Goal: Transaction & Acquisition: Purchase product/service

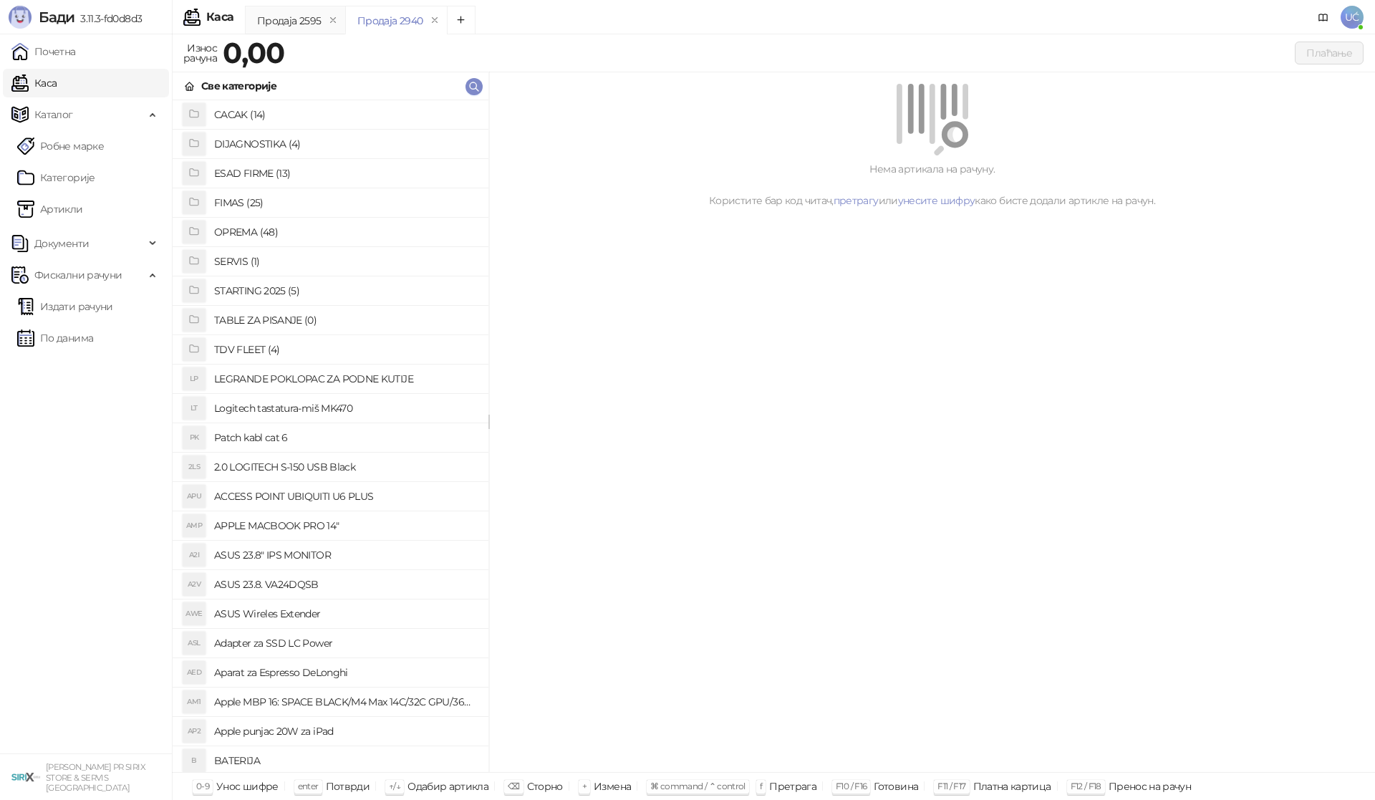
click at [259, 228] on h4 "OPREMA (48)" at bounding box center [345, 232] width 263 height 23
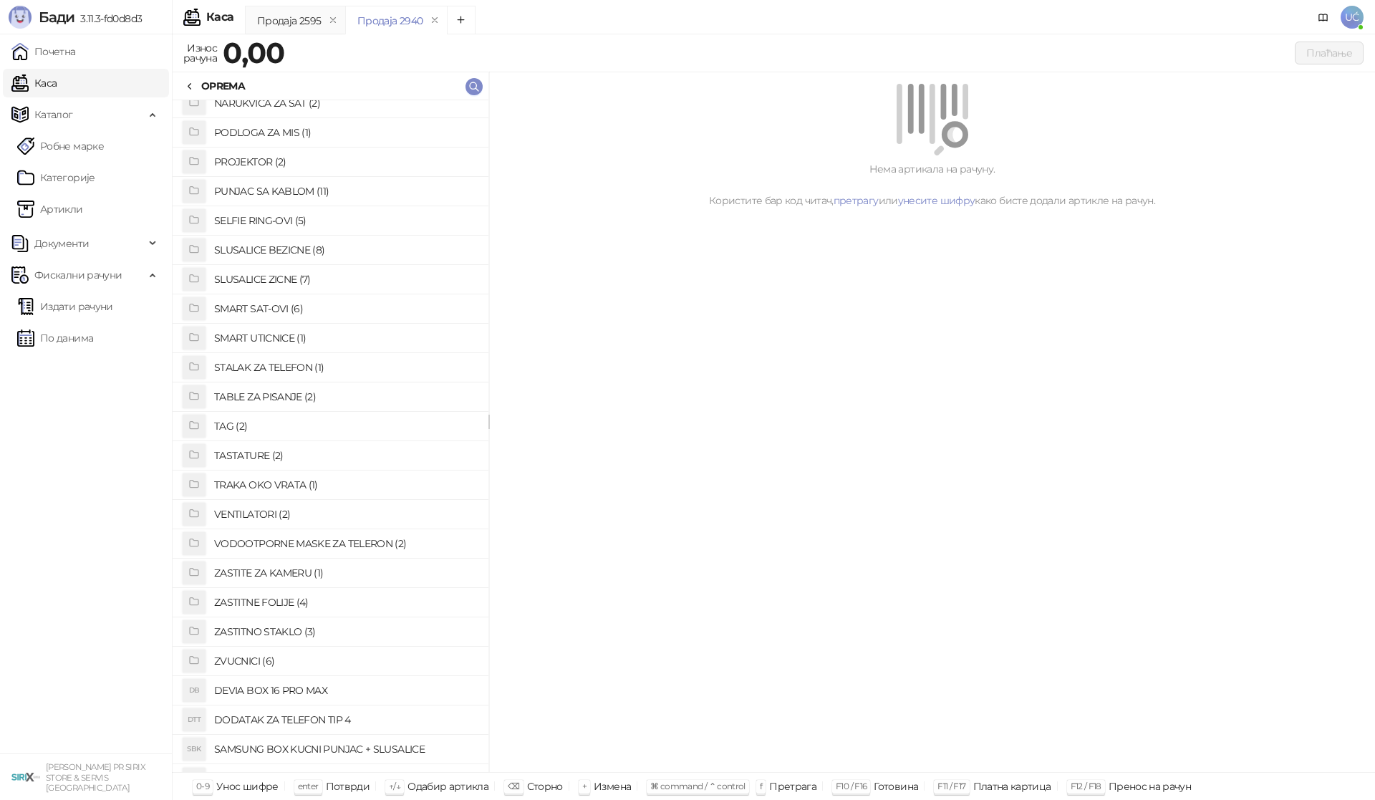
scroll to position [737, 0]
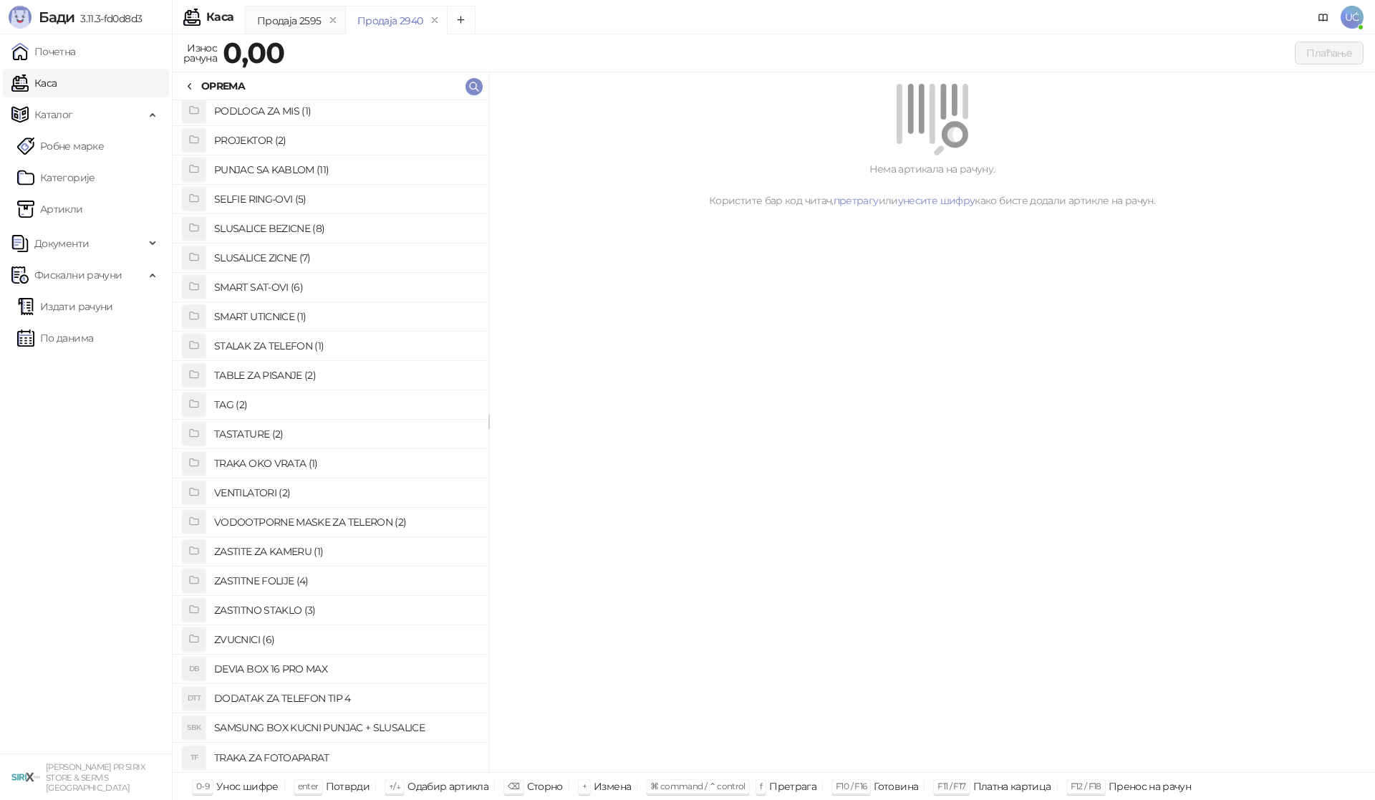
click at [287, 606] on h4 "ZASTITNO STAKLO (3)" at bounding box center [345, 610] width 263 height 23
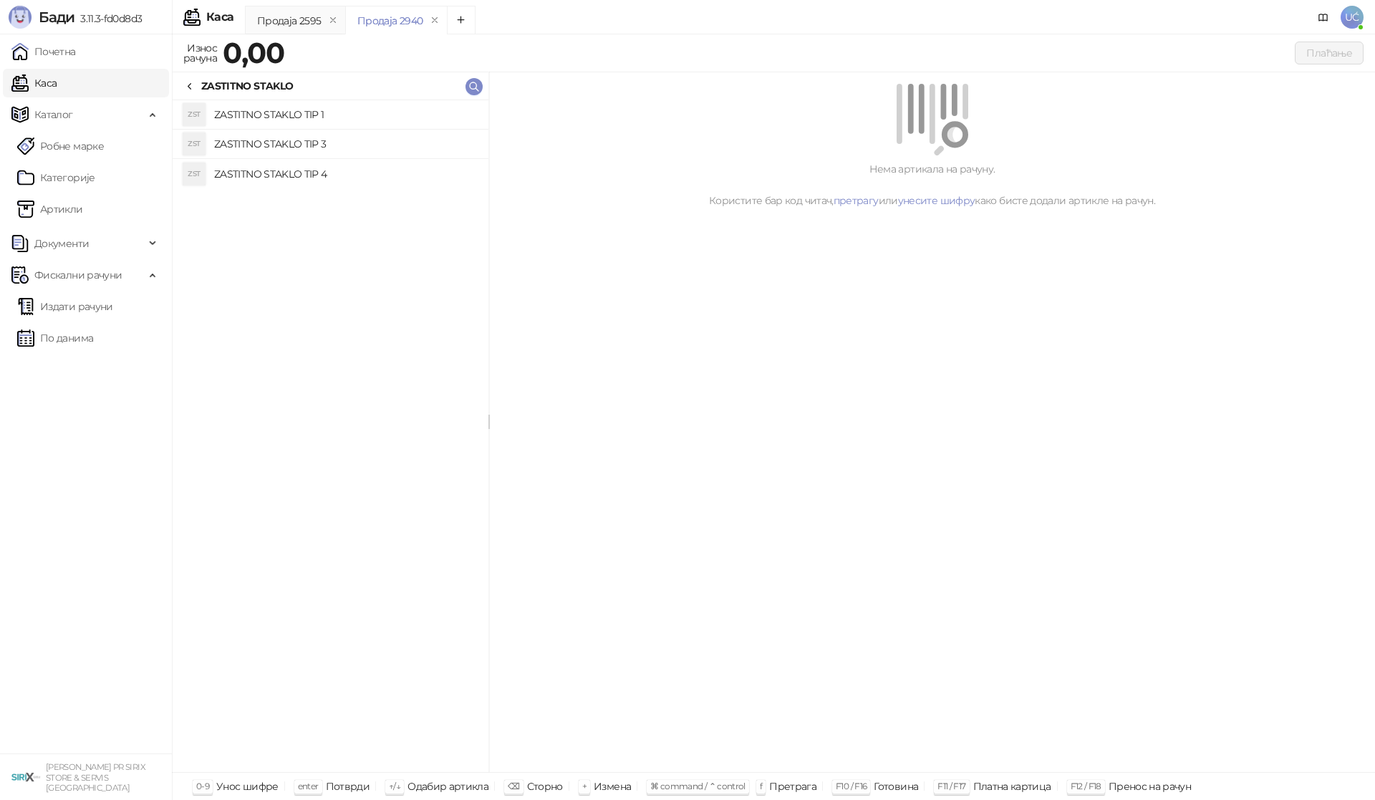
click at [261, 121] on h4 "ZASTITNO STAKLO TIP 1" at bounding box center [345, 114] width 263 height 23
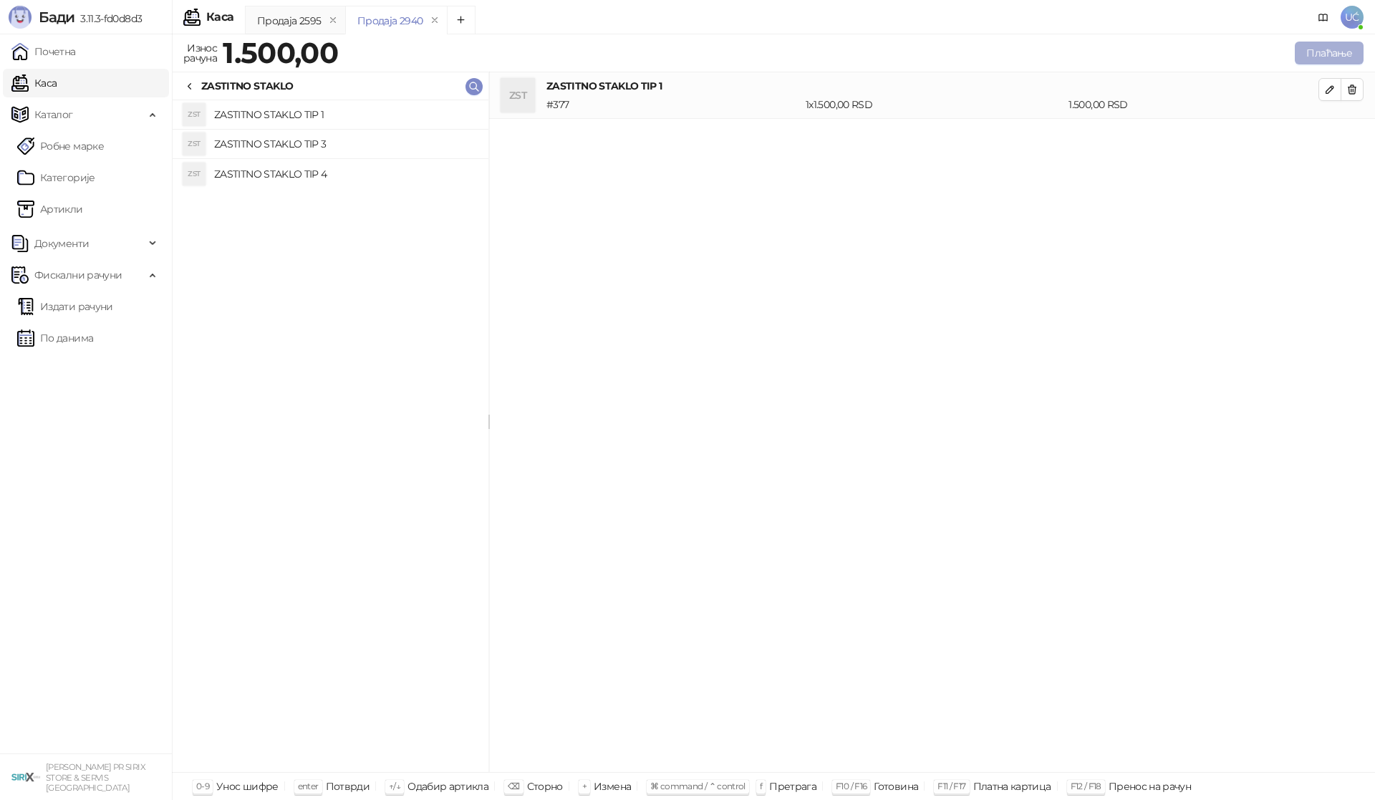
click at [1305, 45] on button "Плаћање" at bounding box center [1329, 53] width 69 height 23
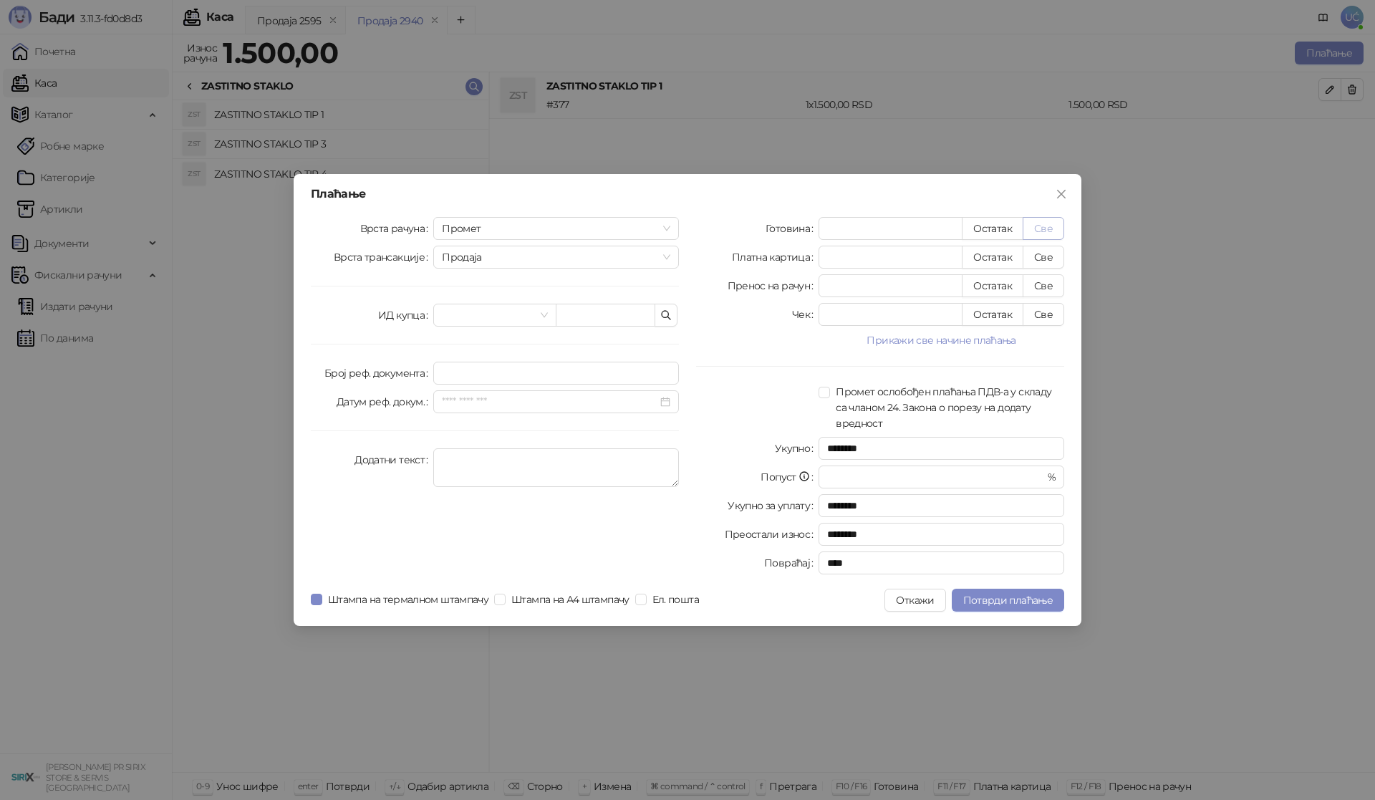
click at [1038, 225] on button "Све" at bounding box center [1043, 228] width 42 height 23
type input "****"
click at [1015, 611] on button "Потврди плаћање" at bounding box center [1008, 600] width 112 height 23
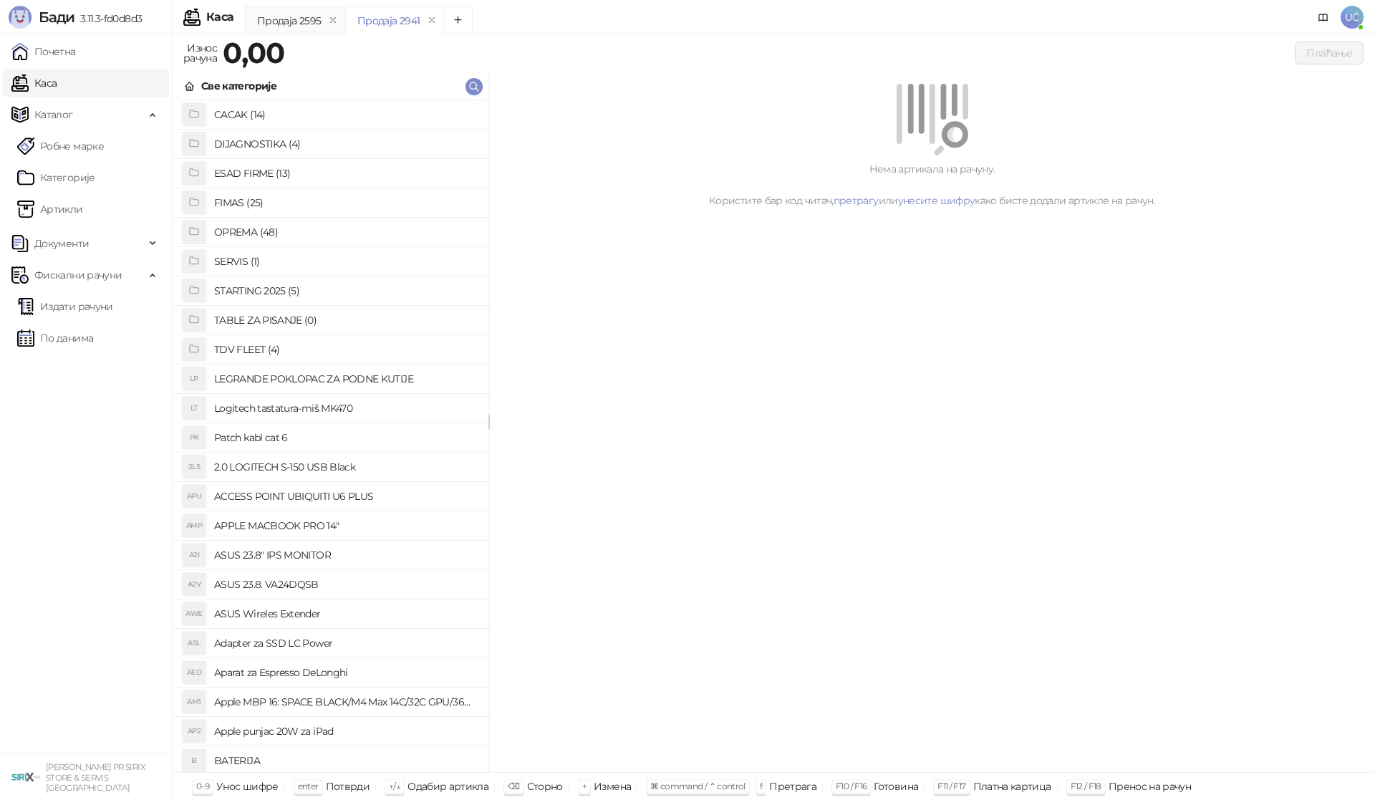
click at [262, 233] on h4 "OPREMA (48)" at bounding box center [345, 232] width 263 height 23
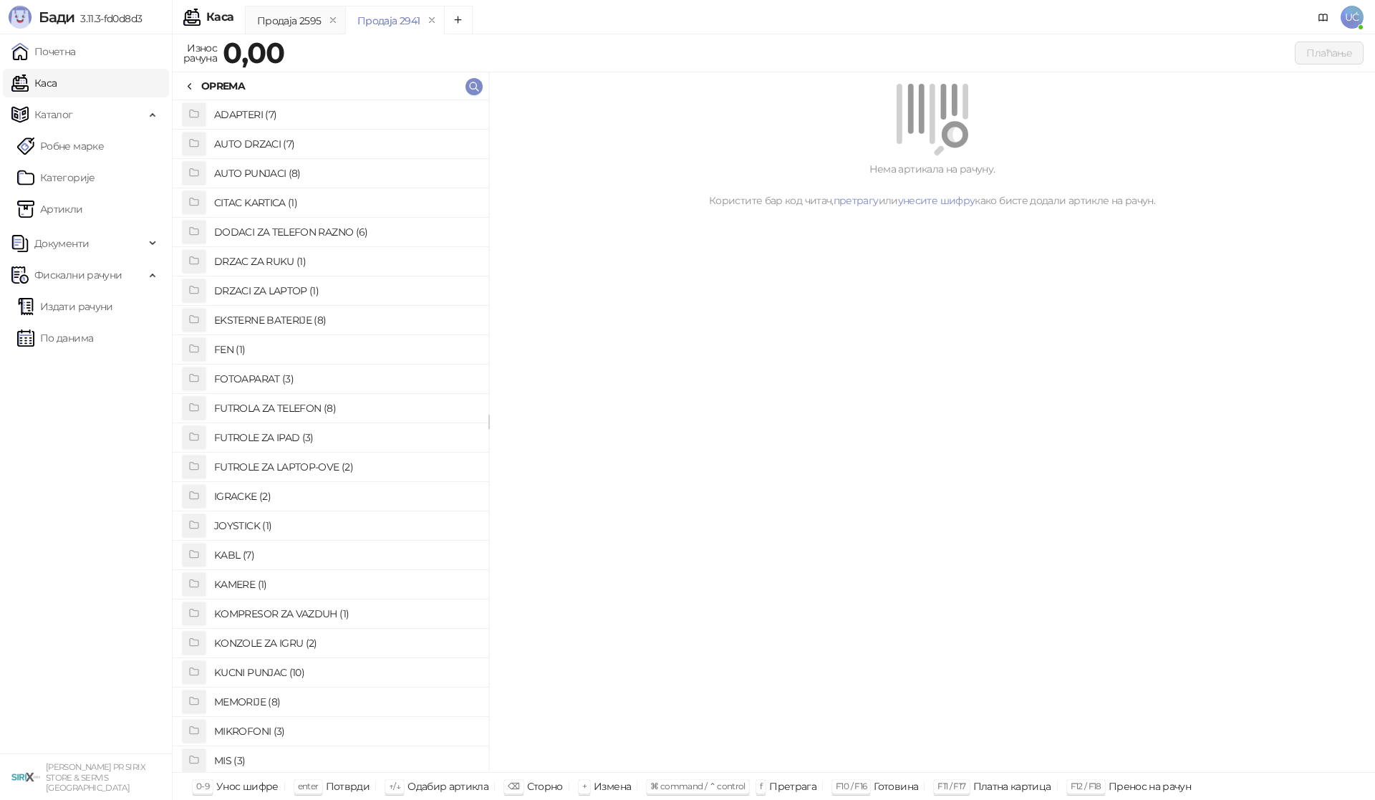
click at [243, 553] on h4 "KABL (7)" at bounding box center [345, 554] width 263 height 23
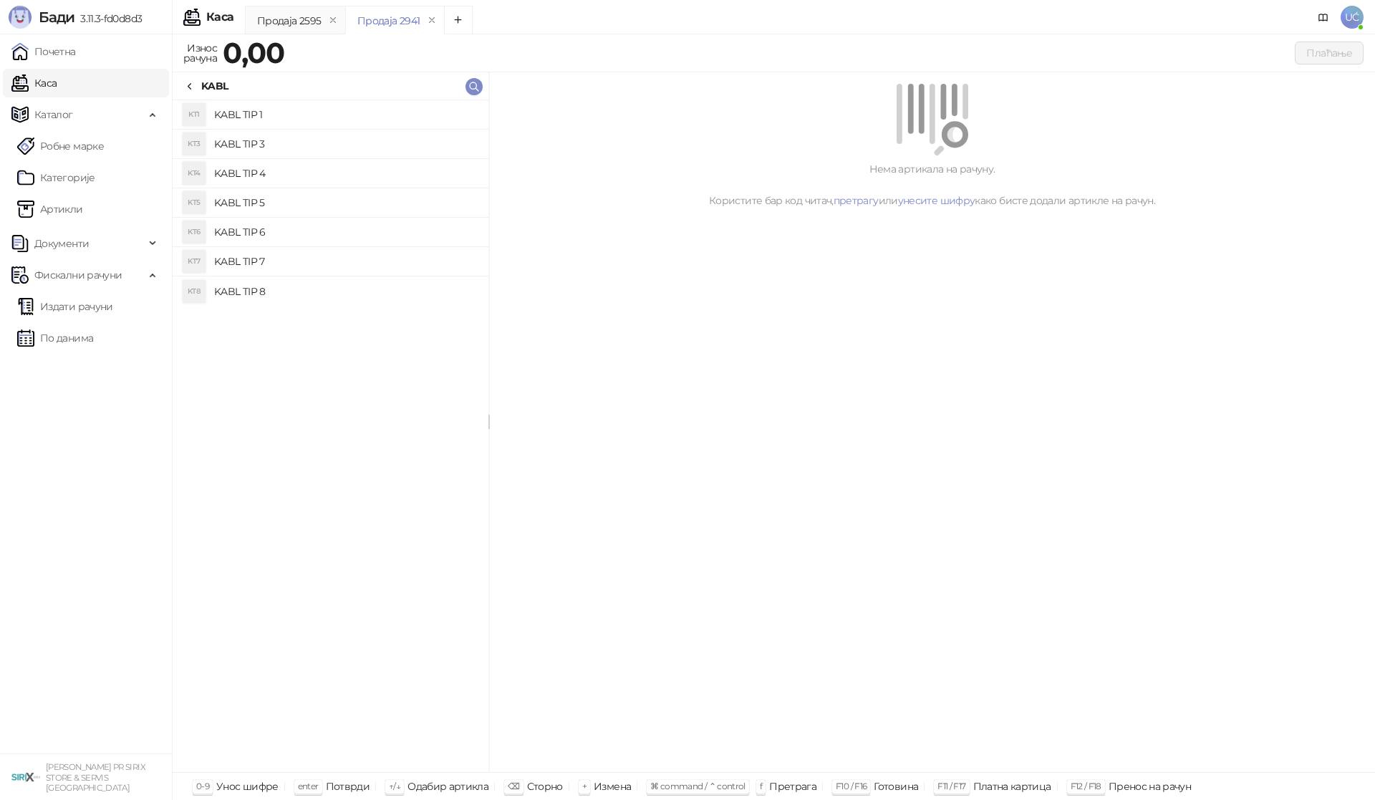
click at [290, 115] on h4 "KABL TIP 1" at bounding box center [345, 114] width 263 height 23
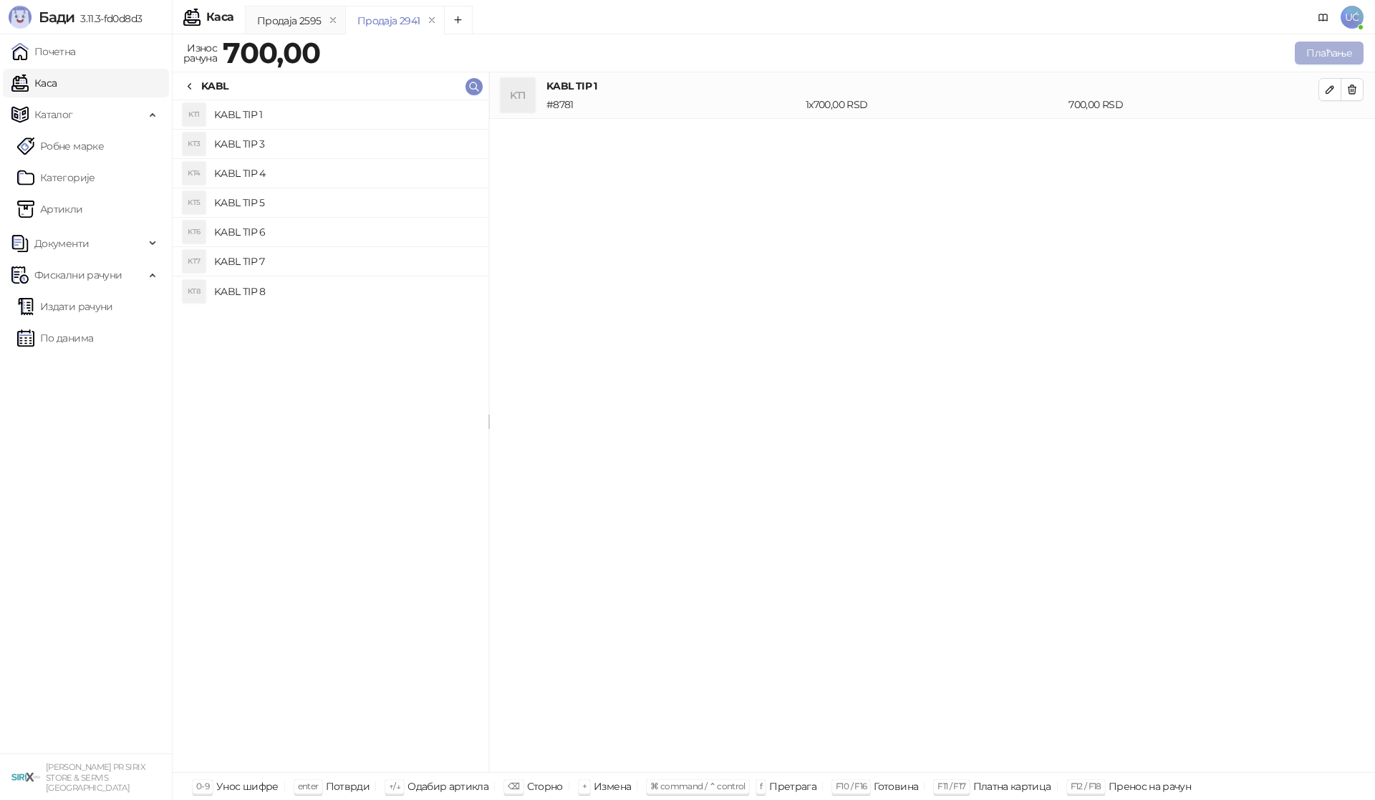
click at [1335, 62] on button "Плаћање" at bounding box center [1329, 53] width 69 height 23
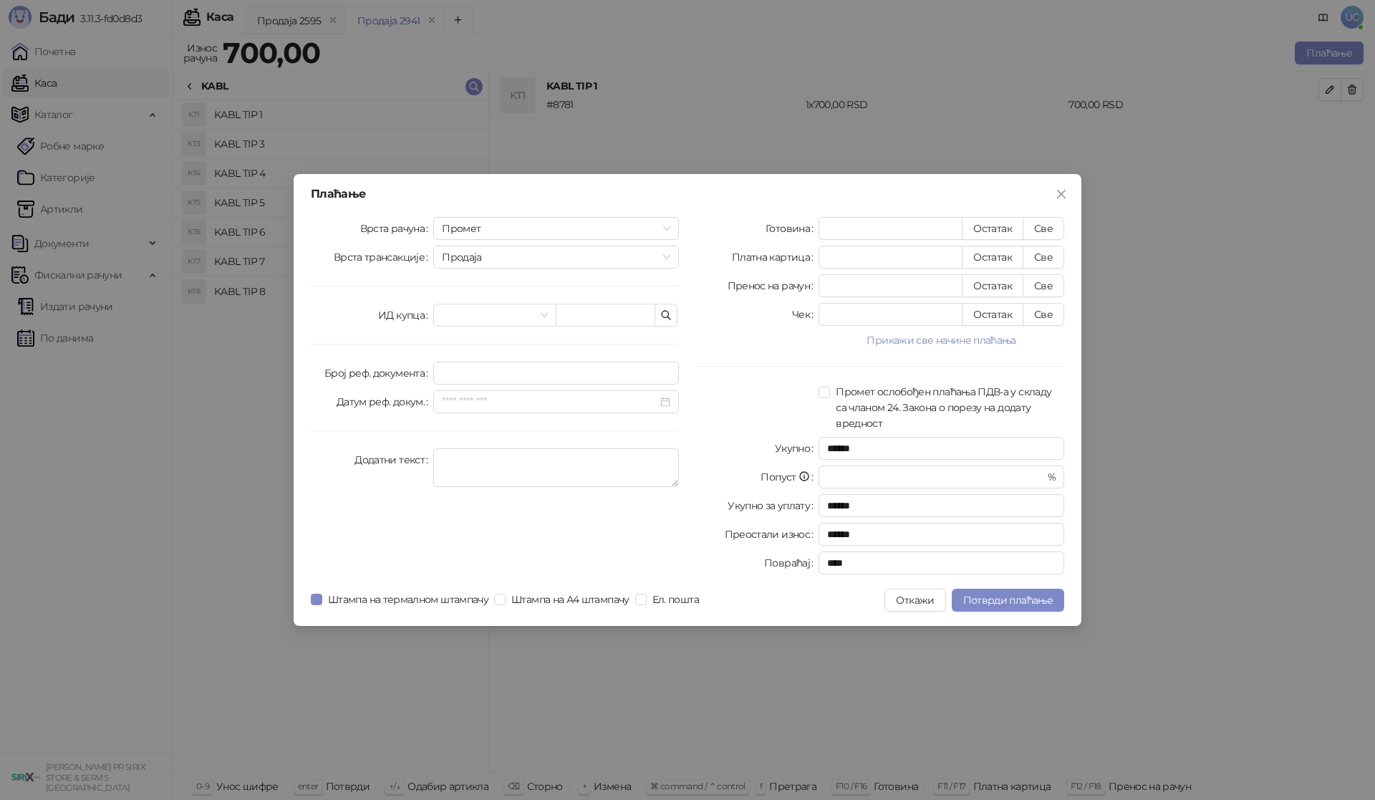
click at [1073, 226] on div "Плаћање Врста рачуна Промет Врста трансакције Продаја ИД купца Број реф. докуме…" at bounding box center [688, 400] width 788 height 452
click at [1054, 230] on button "Све" at bounding box center [1043, 228] width 42 height 23
type input "***"
type input "****"
click at [977, 605] on span "Потврди плаћање" at bounding box center [1007, 600] width 89 height 13
